Goal: Information Seeking & Learning: Learn about a topic

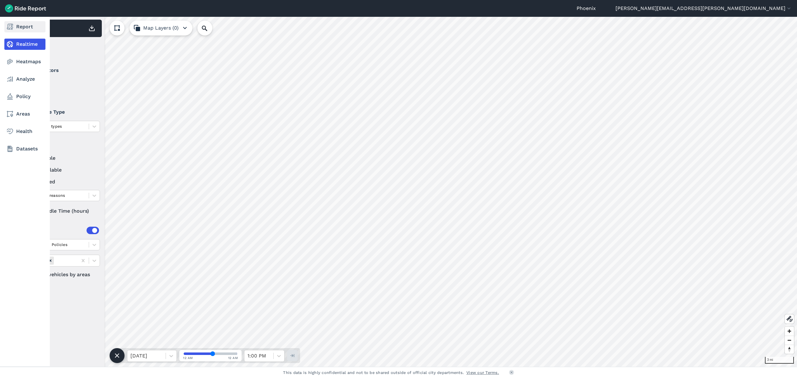
click at [23, 26] on link "Report" at bounding box center [24, 26] width 41 height 11
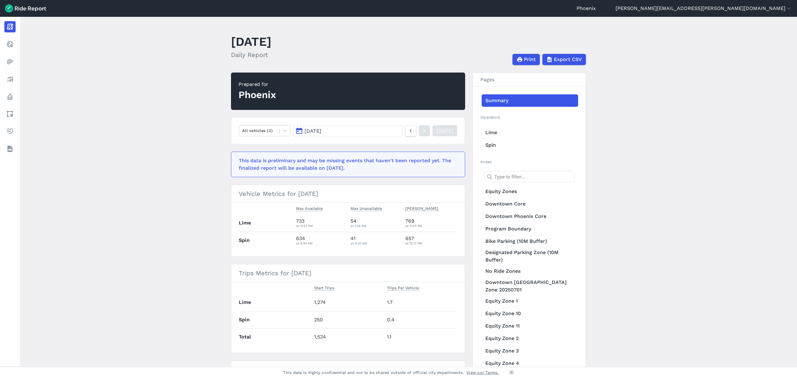
click at [333, 136] on button "[DATE]" at bounding box center [348, 130] width 110 height 11
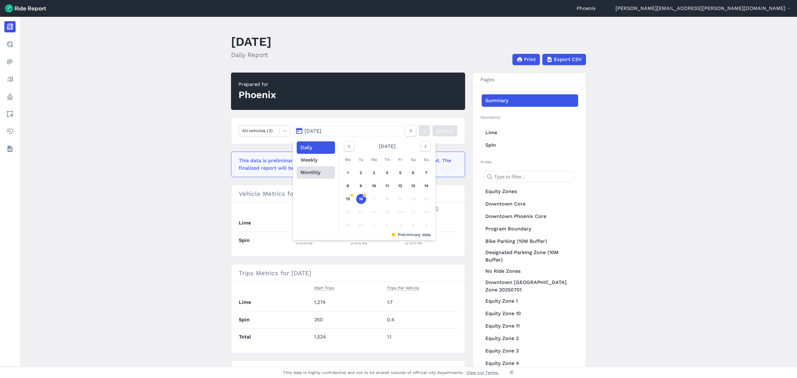
click at [319, 176] on button "Monthly" at bounding box center [316, 172] width 38 height 12
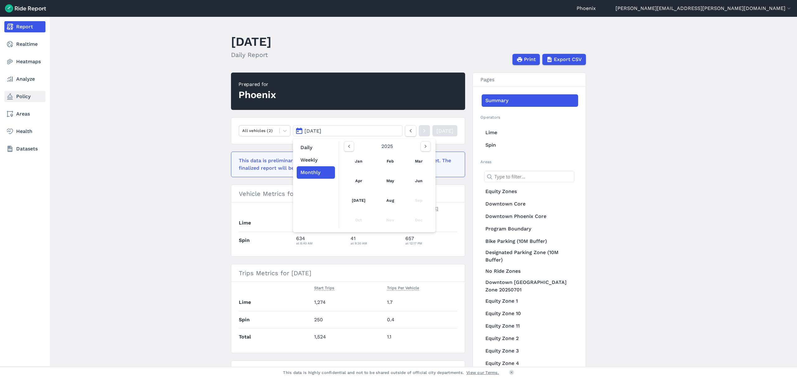
click at [26, 93] on link "Policy" at bounding box center [24, 96] width 41 height 11
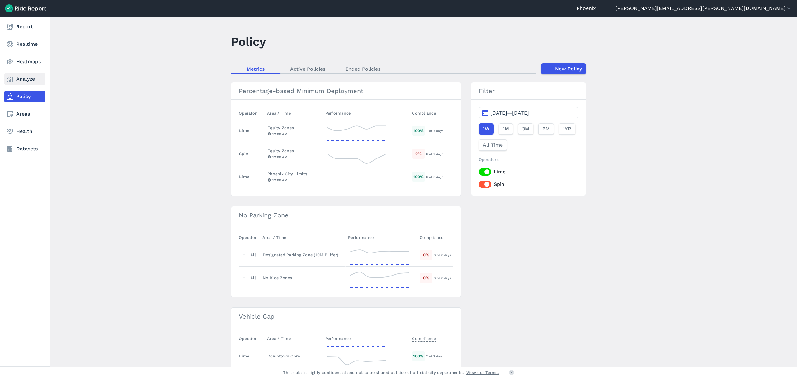
click at [14, 77] on link "Analyze" at bounding box center [24, 78] width 41 height 11
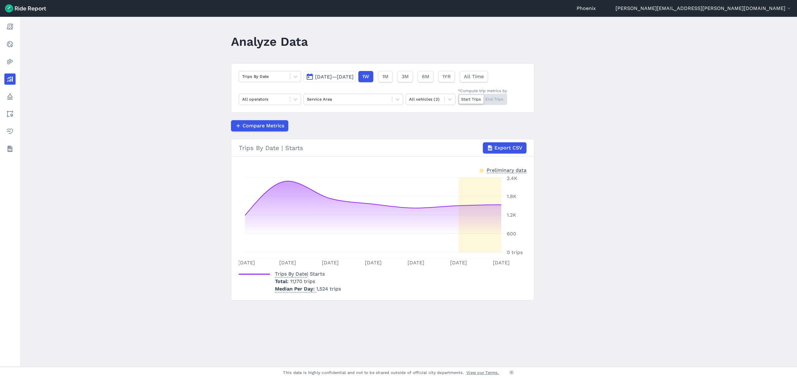
click at [323, 75] on span "[DATE]—[DATE]" at bounding box center [334, 77] width 39 height 6
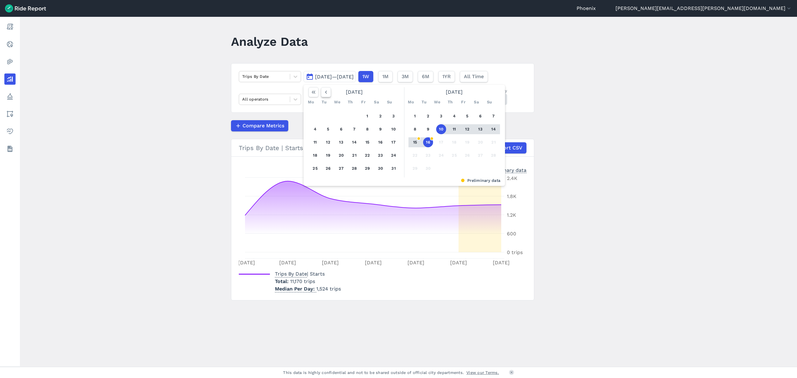
click at [324, 91] on icon "button" at bounding box center [326, 92] width 6 height 6
click at [326, 92] on icon "button" at bounding box center [326, 92] width 6 height 6
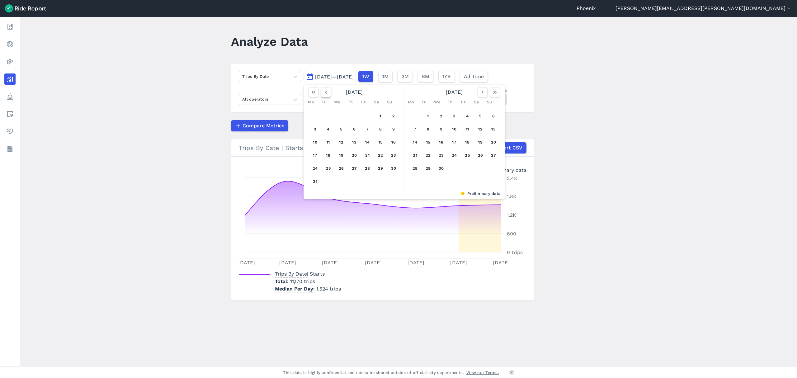
click at [326, 92] on icon "button" at bounding box center [326, 92] width 6 height 6
click at [327, 91] on icon "button" at bounding box center [326, 92] width 6 height 6
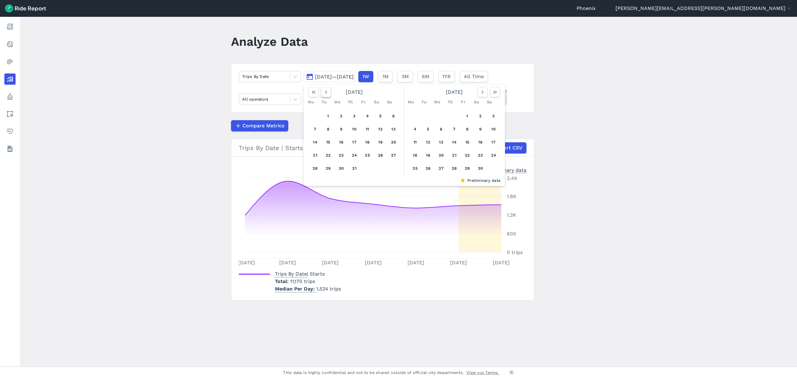
click at [324, 90] on icon "button" at bounding box center [326, 92] width 6 height 6
click at [390, 114] on button "1" at bounding box center [394, 116] width 10 height 10
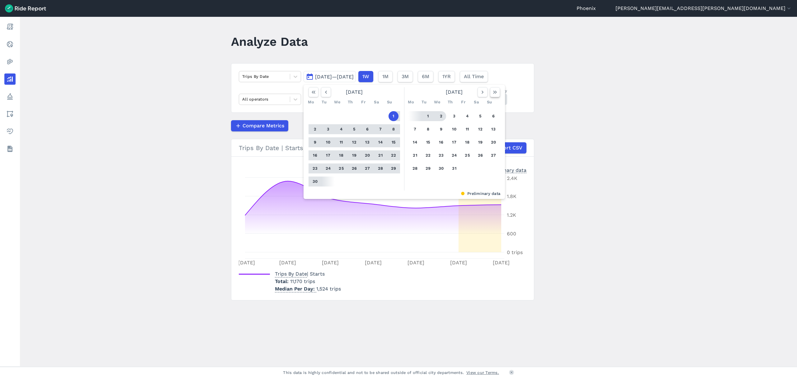
click at [496, 91] on icon "button" at bounding box center [495, 92] width 6 height 6
click at [417, 116] on button "1" at bounding box center [415, 116] width 10 height 10
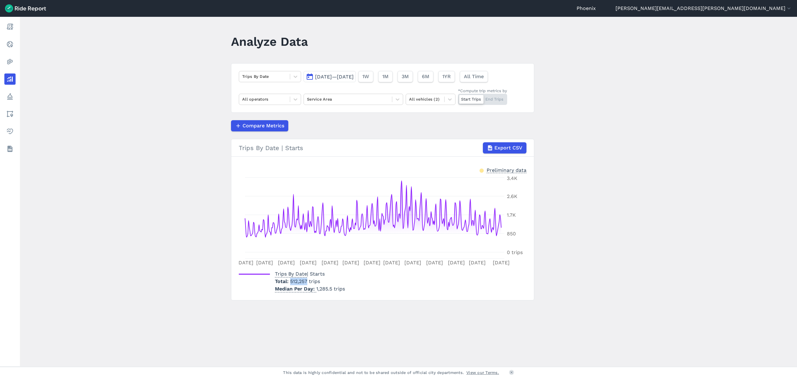
drag, startPoint x: 306, startPoint y: 283, endPoint x: 289, endPoint y: 283, distance: 16.8
click at [289, 283] on p "Total 512,257 trips" at bounding box center [310, 281] width 70 height 7
copy span "512,257"
click at [497, 100] on div "Start Trips End Trips" at bounding box center [482, 99] width 49 height 11
click at [458, 98] on input "*Compute trip metrics by Start Trips End Trips" at bounding box center [458, 96] width 0 height 4
